Goal: Check status: Check status

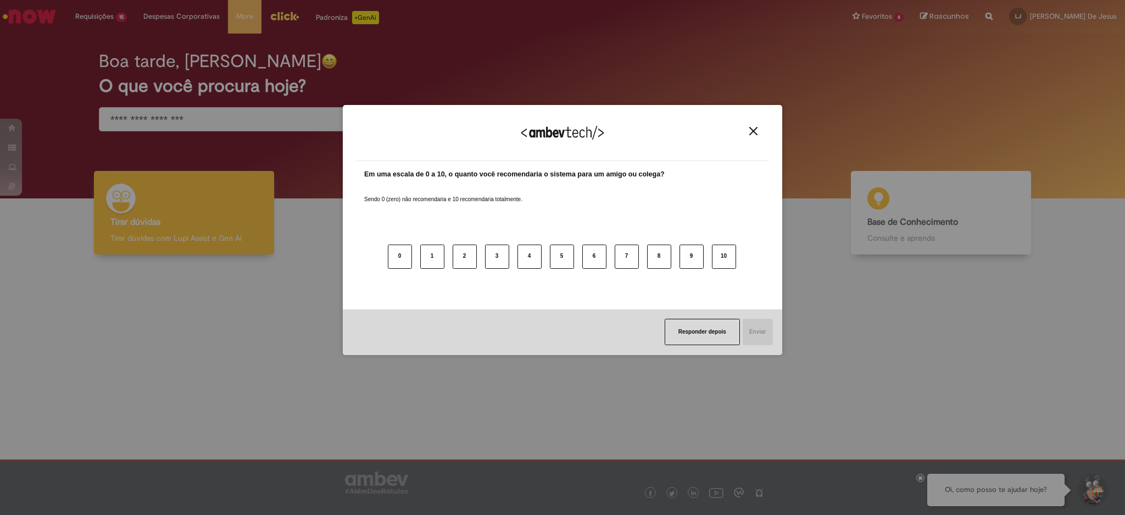
click at [760, 140] on div "Agradecemos seu feedback!" at bounding box center [562, 139] width 413 height 43
click at [757, 132] on img "Close" at bounding box center [753, 131] width 8 height 8
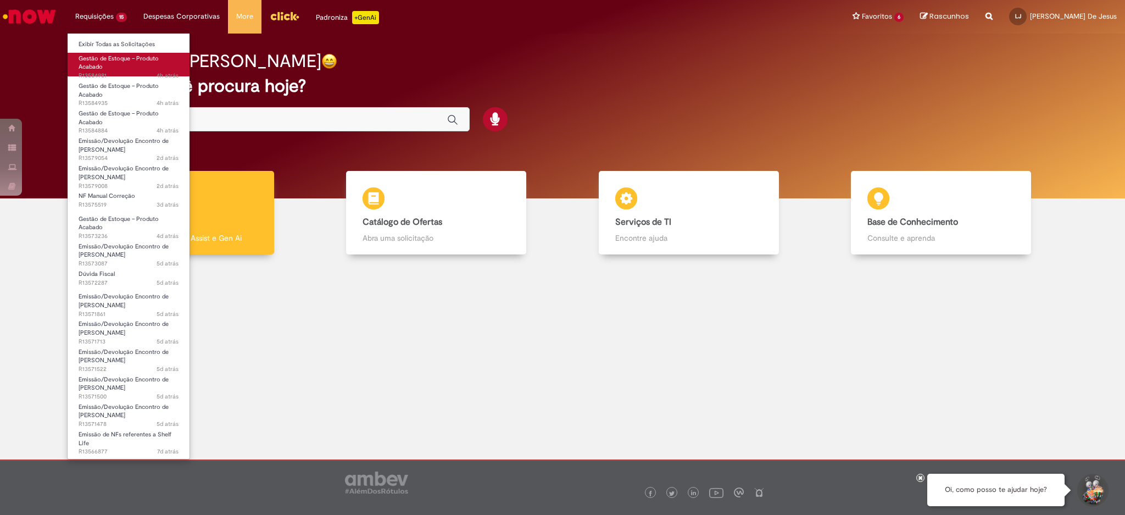
drag, startPoint x: 121, startPoint y: 54, endPoint x: 98, endPoint y: 68, distance: 26.8
click at [98, 68] on span "Gestão de Estoque – Produto Acabado" at bounding box center [119, 62] width 80 height 17
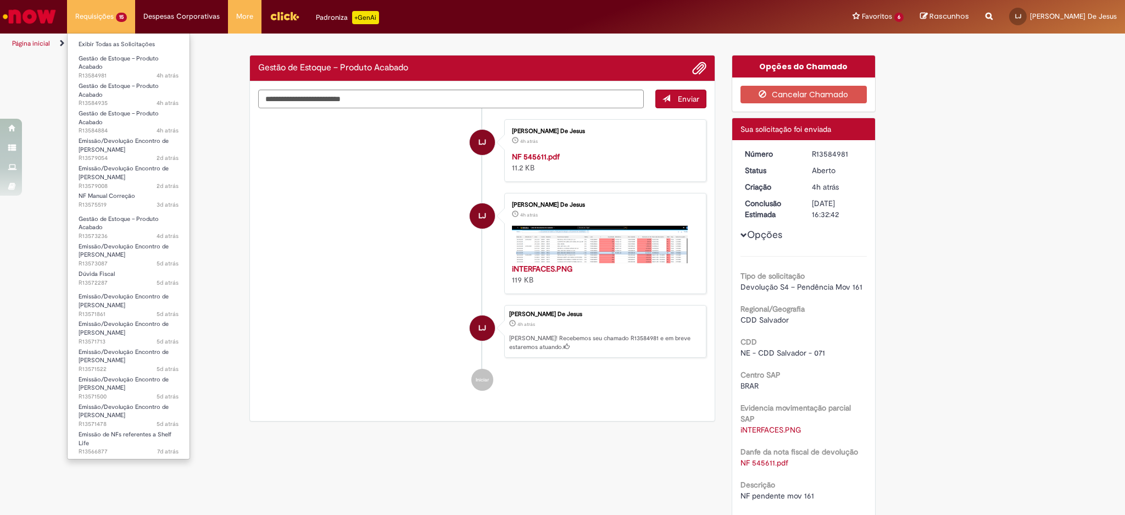
click at [119, 106] on li "Gestão de Estoque – Produto Acabado 4h atrás 4 horas atrás R13584884" at bounding box center [129, 117] width 122 height 27
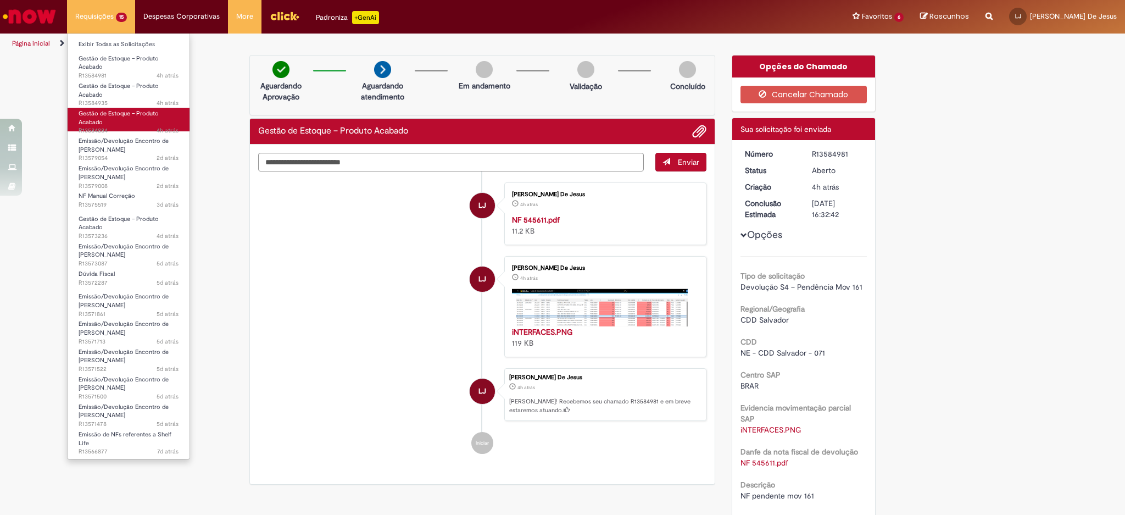
drag, startPoint x: 122, startPoint y: 91, endPoint x: 102, endPoint y: 120, distance: 35.7
click at [102, 120] on span "Gestão de Estoque – Produto Acabado" at bounding box center [119, 117] width 80 height 17
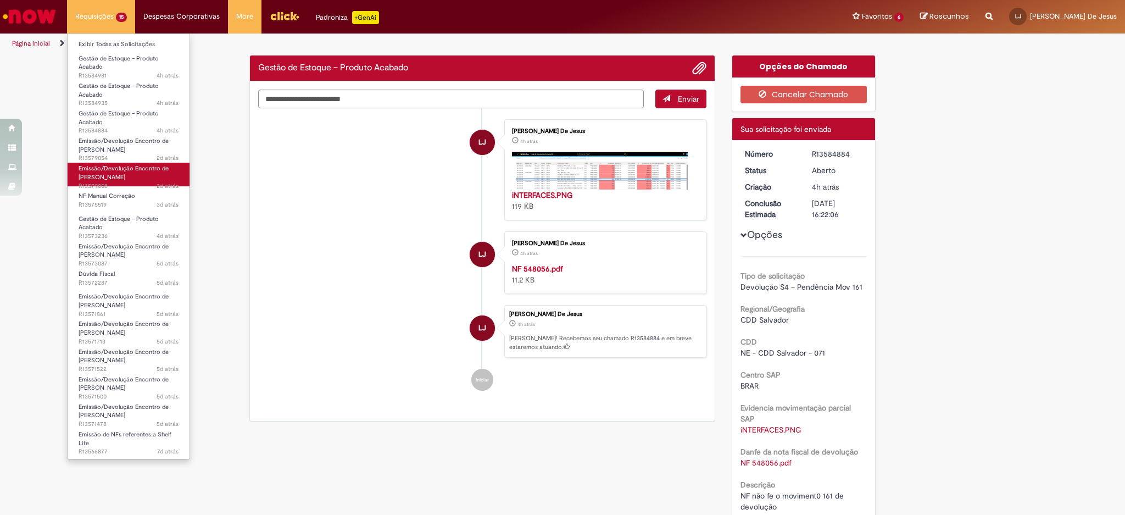
click at [92, 177] on span "Emissão/Devolução Encontro de [PERSON_NAME]" at bounding box center [124, 172] width 90 height 17
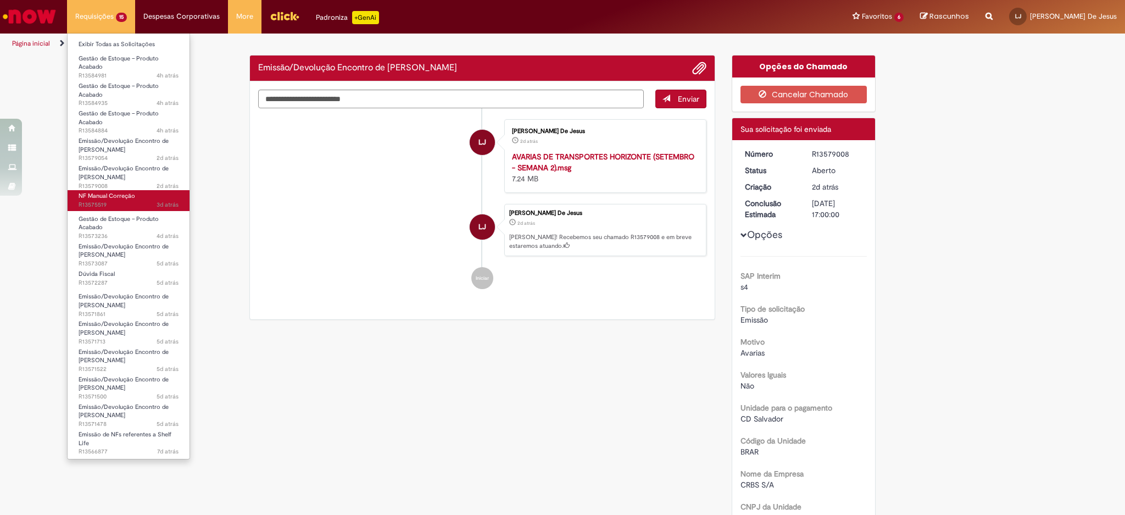
click at [113, 201] on span "3d atrás 3 dias atrás R13575519" at bounding box center [129, 205] width 100 height 9
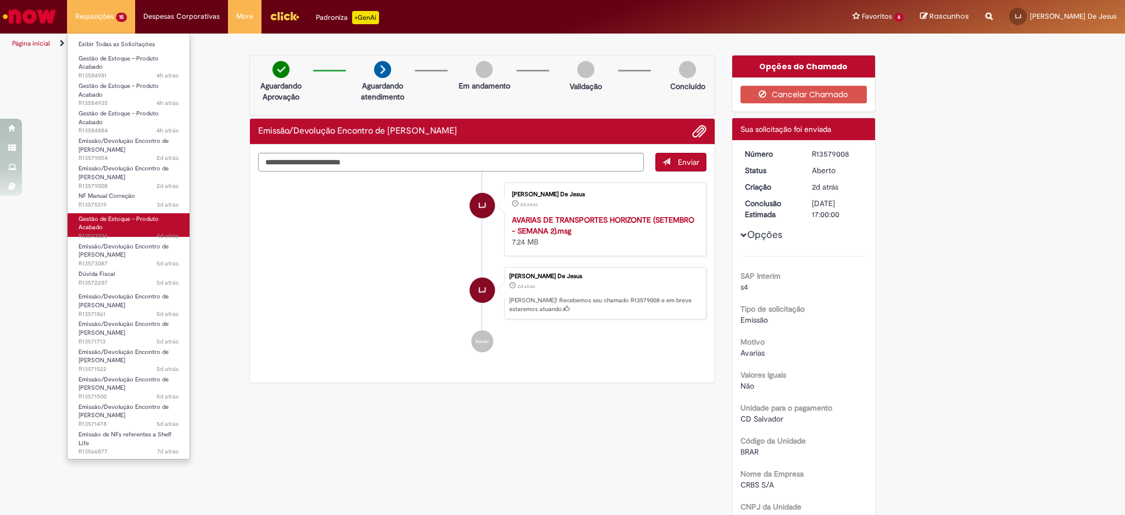
click at [133, 232] on span "4d atrás 4 dias atrás R13573236" at bounding box center [129, 236] width 100 height 9
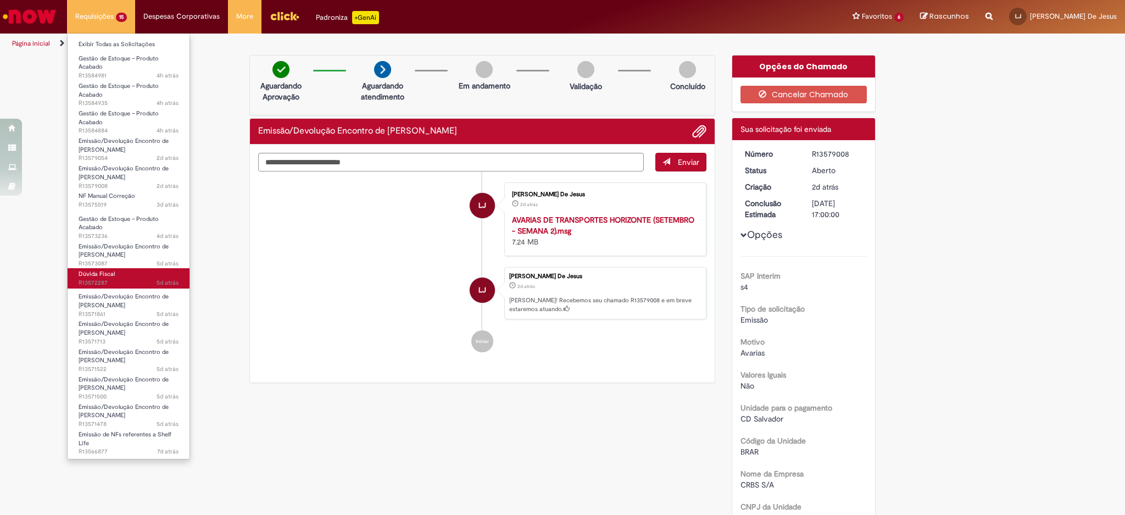
click at [125, 271] on link "Dúvida Fiscal 5d atrás 5 dias atrás R13572287" at bounding box center [129, 278] width 122 height 20
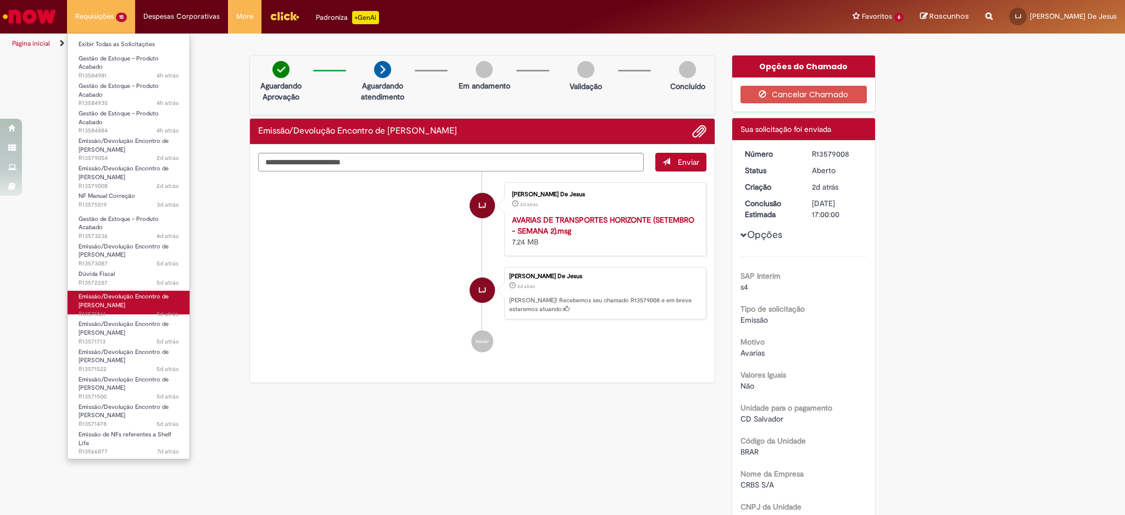
click at [122, 296] on span "Emissão/Devolução Encontro de [PERSON_NAME]" at bounding box center [124, 300] width 90 height 17
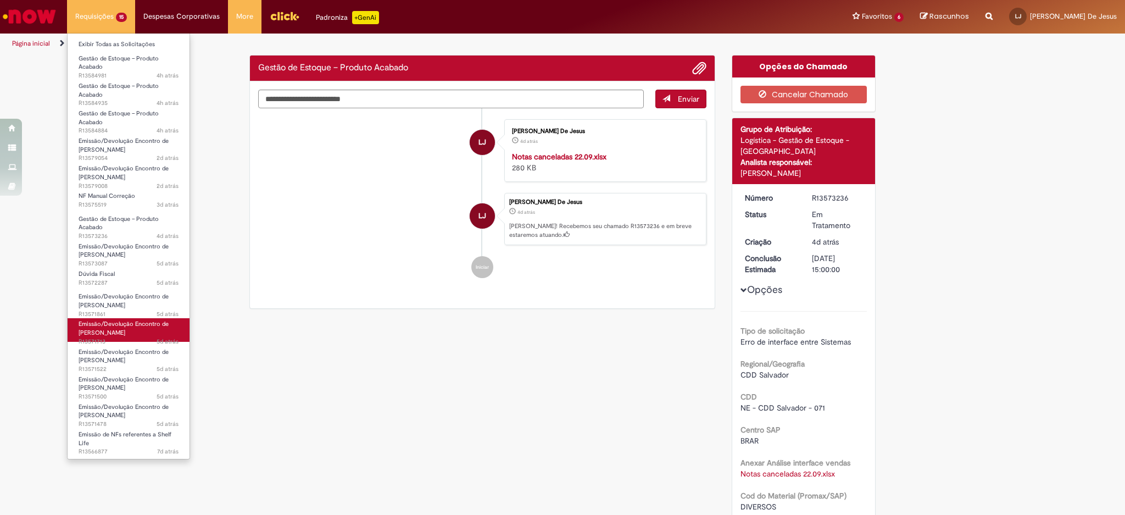
click at [112, 331] on span "Emissão/Devolução Encontro de [PERSON_NAME]" at bounding box center [124, 328] width 90 height 17
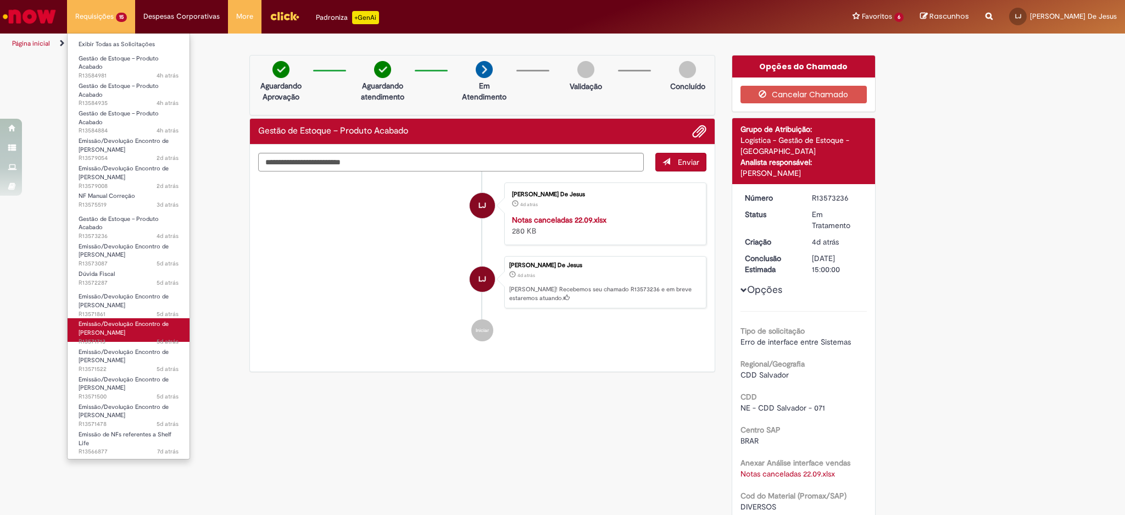
click at [112, 331] on span "Emissão/Devolução Encontro de [PERSON_NAME]" at bounding box center [124, 328] width 90 height 17
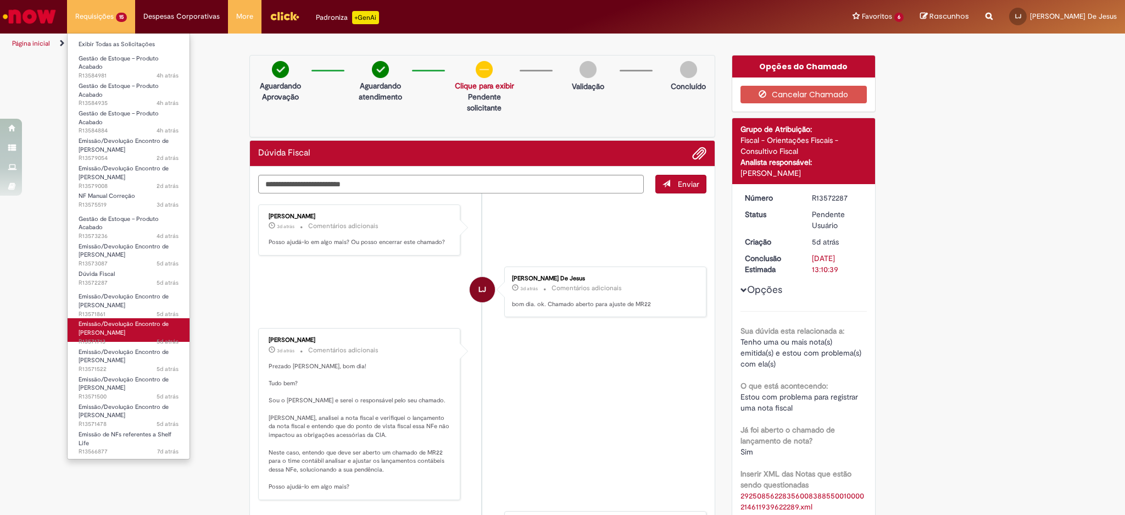
click at [112, 331] on span "Emissão/Devolução Encontro de [PERSON_NAME]" at bounding box center [124, 328] width 90 height 17
